Goal: Find specific page/section: Find specific page/section

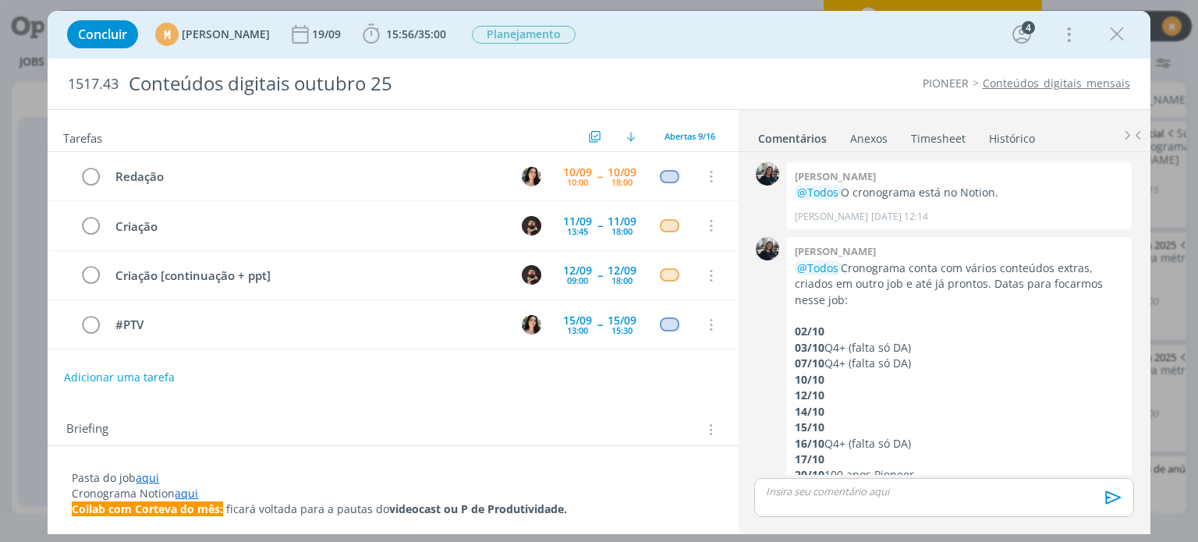
scroll to position [119, 0]
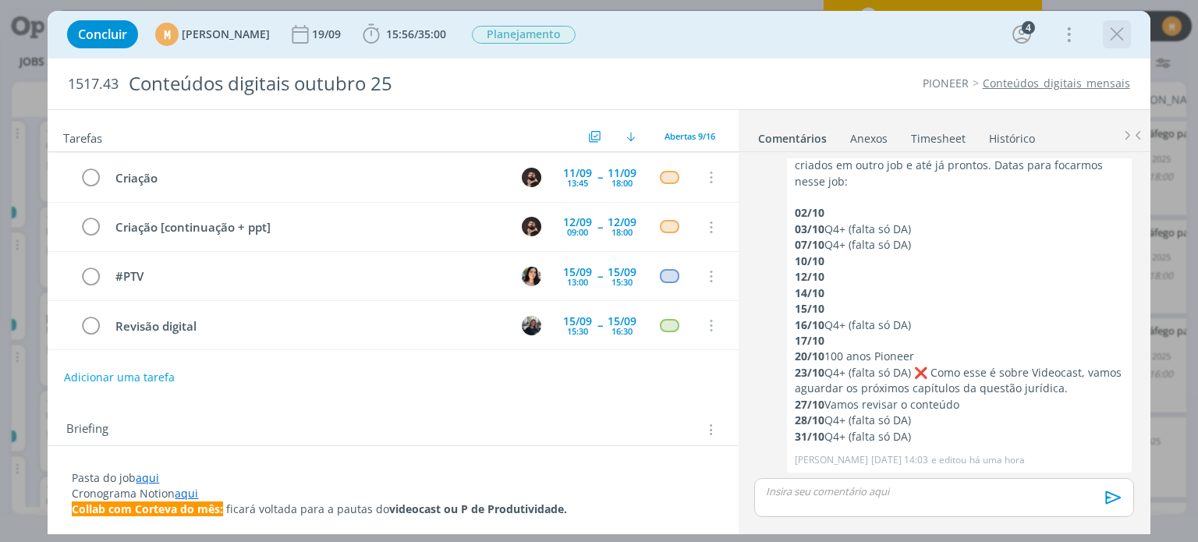
click at [1113, 34] on icon "dialog" at bounding box center [1116, 34] width 23 height 23
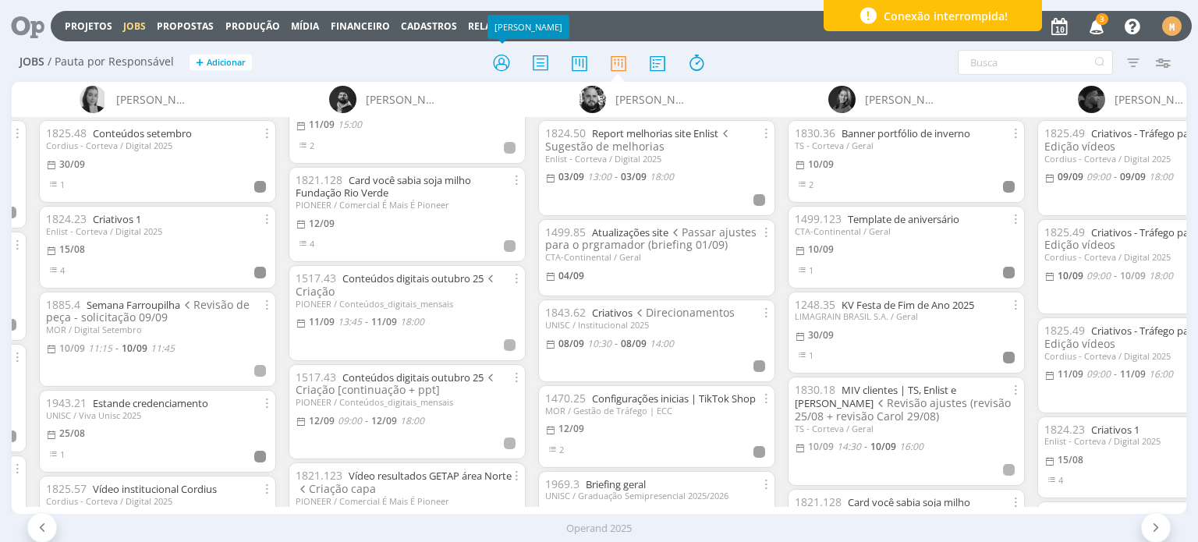
click at [490, 64] on icon at bounding box center [501, 63] width 28 height 30
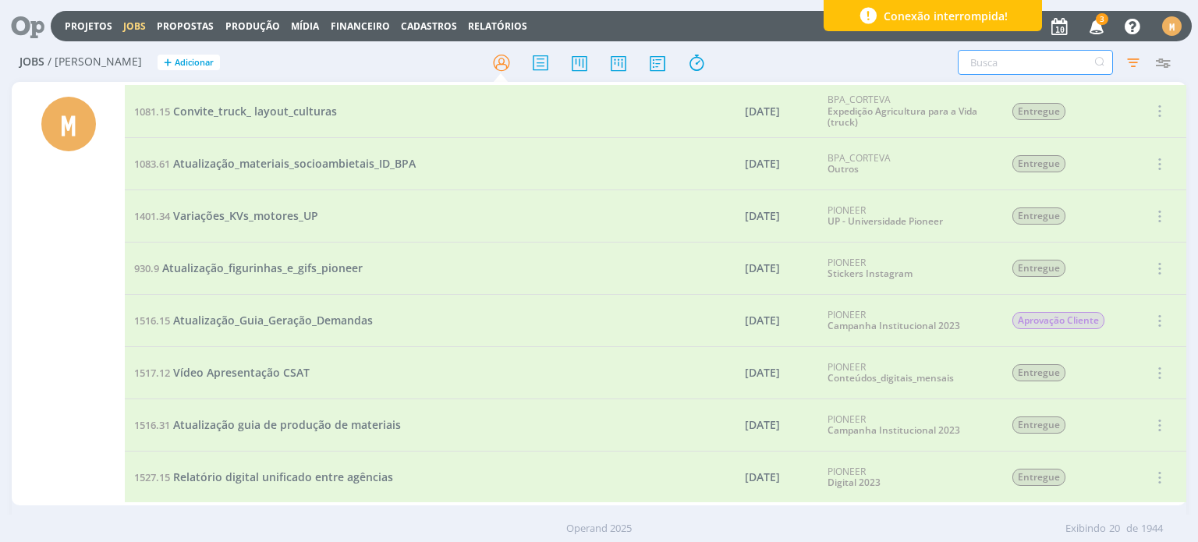
click at [995, 61] on input "text" at bounding box center [1034, 62] width 155 height 25
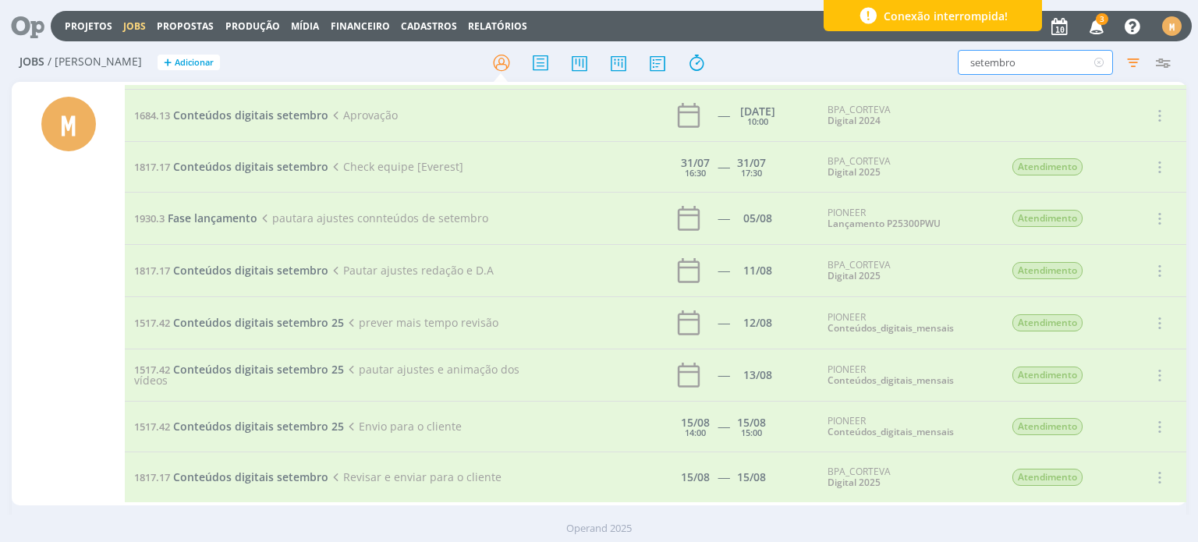
scroll to position [373, 0]
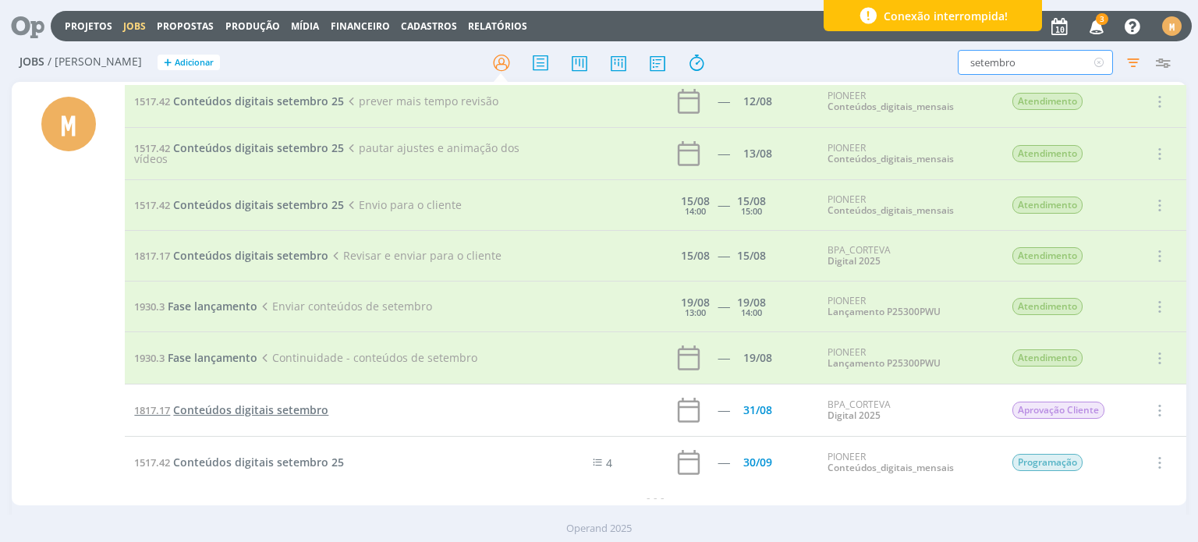
type input "setembro"
click at [299, 406] on span "Conteúdos digitais setembro" at bounding box center [250, 409] width 155 height 15
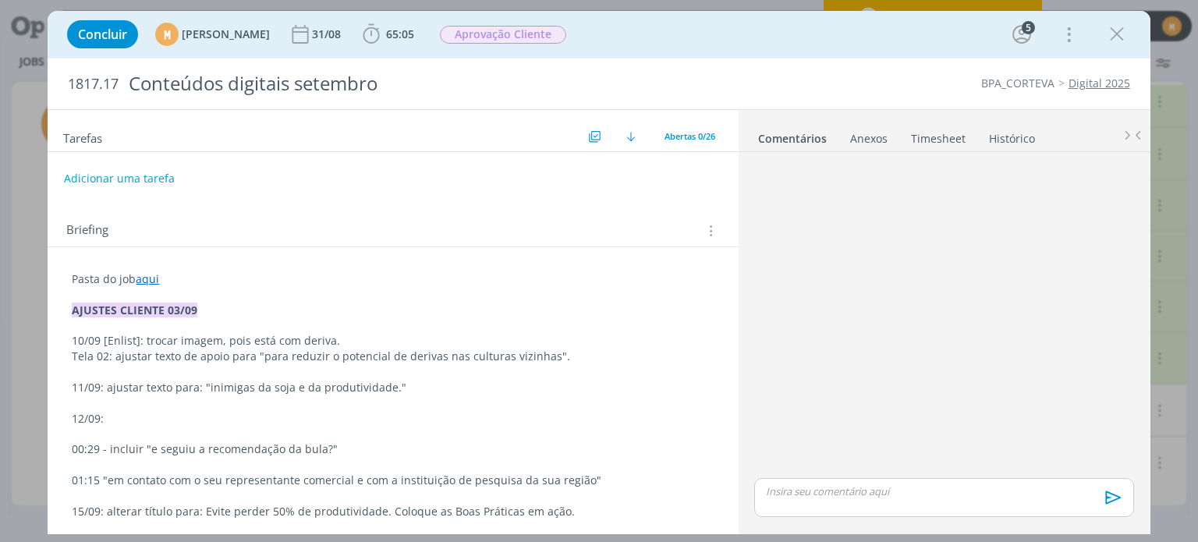
scroll to position [1307, 0]
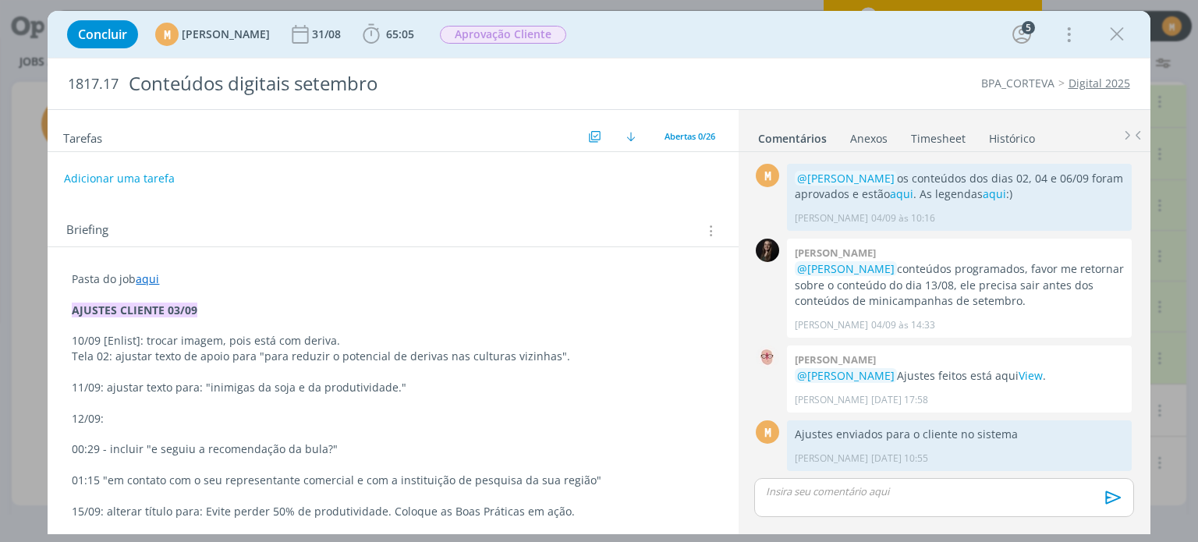
click at [155, 284] on link "aqui" at bounding box center [147, 278] width 23 height 15
click at [146, 323] on p "dialog" at bounding box center [393, 326] width 640 height 16
click at [153, 274] on link "aqui" at bounding box center [147, 279] width 23 height 15
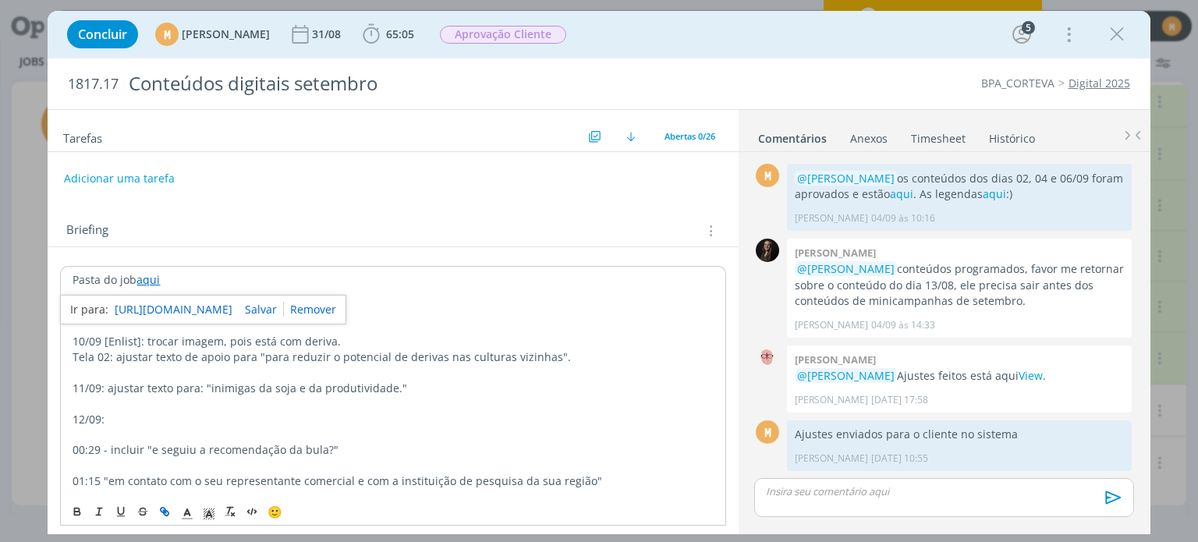
click at [144, 311] on link "[URL][DOMAIN_NAME]" at bounding box center [174, 309] width 118 height 20
